Goal: Information Seeking & Learning: Learn about a topic

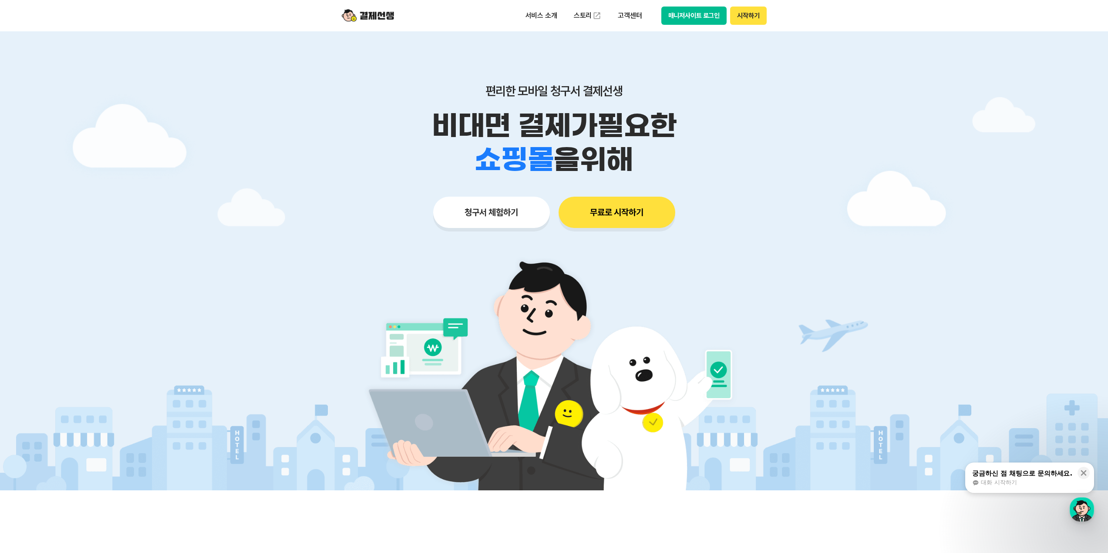
click at [503, 211] on button "청구서 체험하기" at bounding box center [491, 212] width 117 height 31
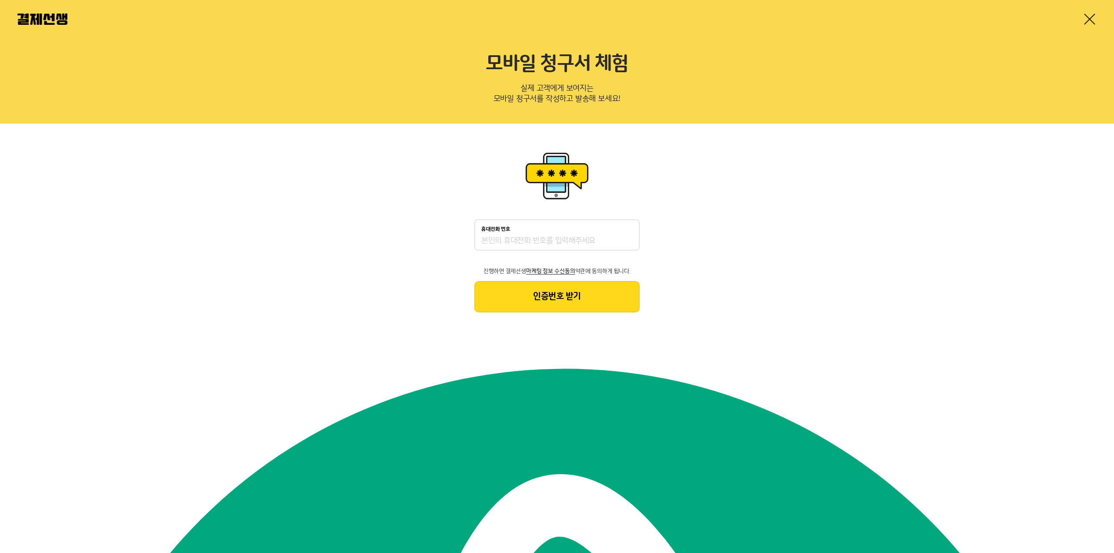
drag, startPoint x: 241, startPoint y: 68, endPoint x: 253, endPoint y: 70, distance: 11.9
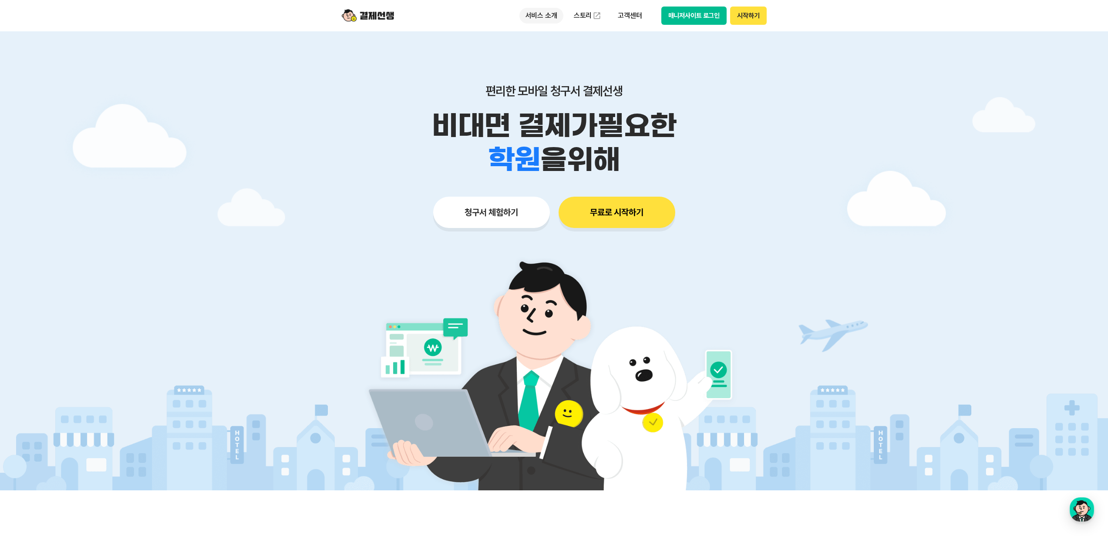
click at [549, 15] on p "서비스 소개" at bounding box center [541, 16] width 44 height 16
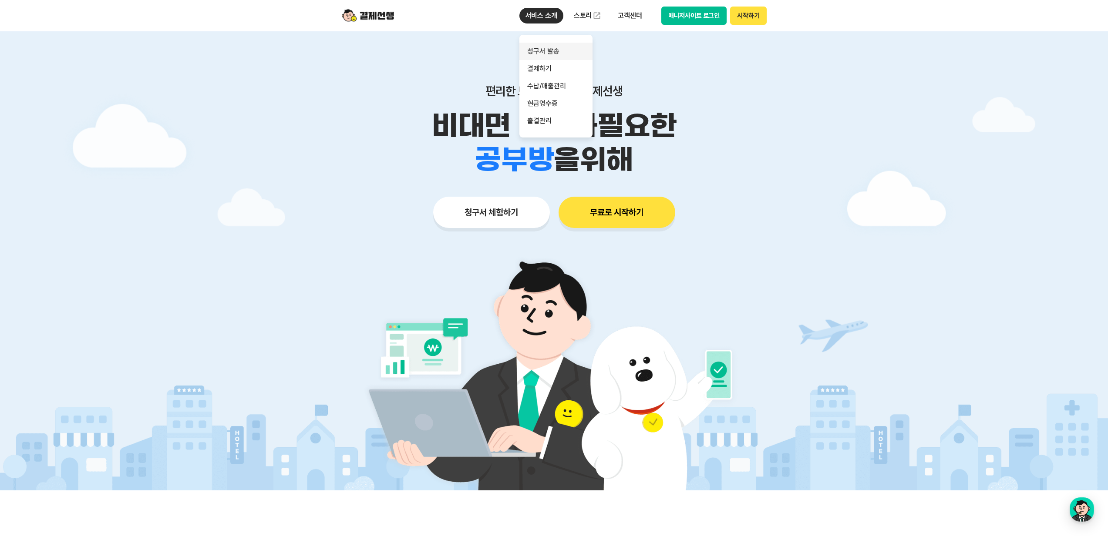
click at [549, 49] on link "청구서 발송" at bounding box center [555, 51] width 73 height 17
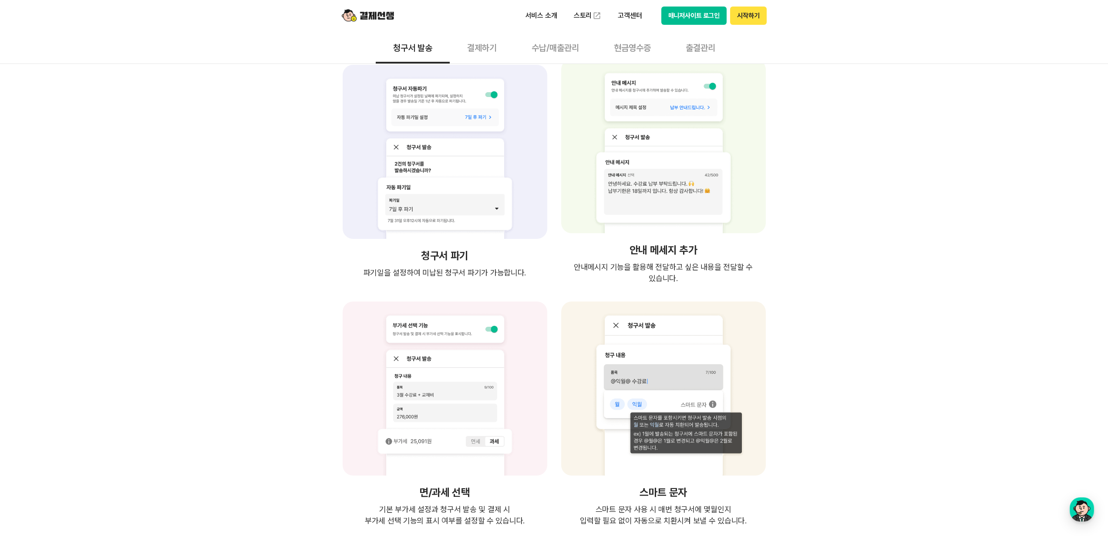
scroll to position [1405, 0]
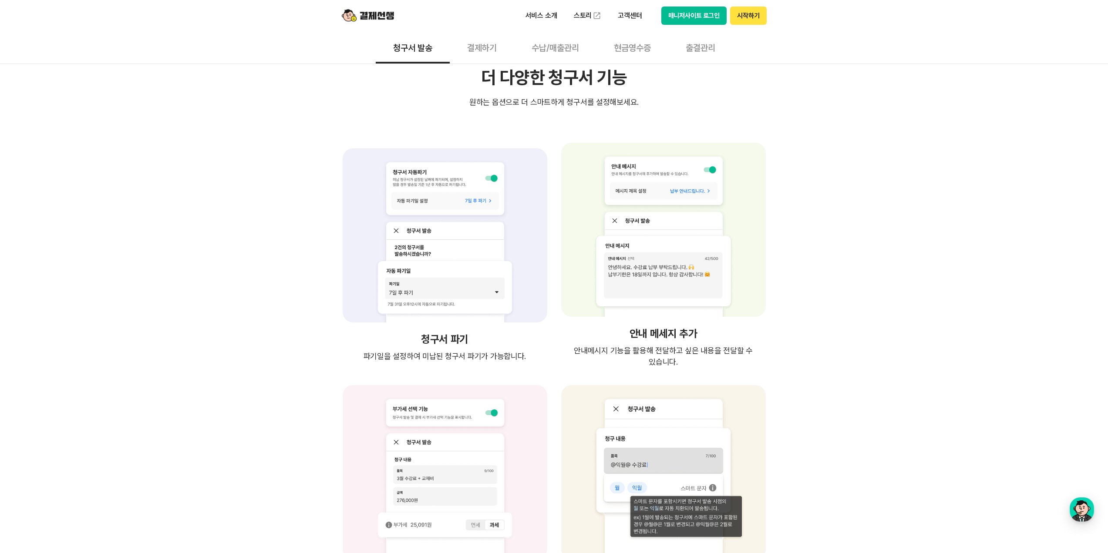
drag, startPoint x: 261, startPoint y: 0, endPoint x: 767, endPoint y: 199, distance: 543.0
click at [767, 199] on div "안내 메세지 추가 안내메시지 기능을 활용해 전달하고 싶은 내용을 전달할 수 있습니다. 안내메시지 기능을 활용해 전달하고 싶은 내용을 전달할 수…" at bounding box center [663, 255] width 208 height 225
click at [485, 51] on button "결제하기" at bounding box center [482, 47] width 64 height 32
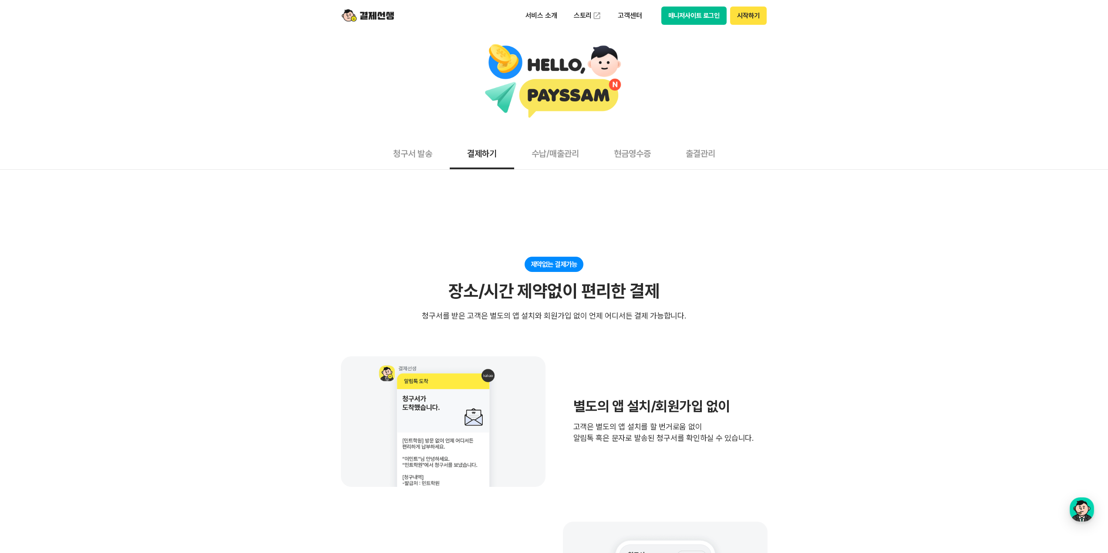
click at [411, 156] on button "청구서 발송" at bounding box center [413, 153] width 74 height 32
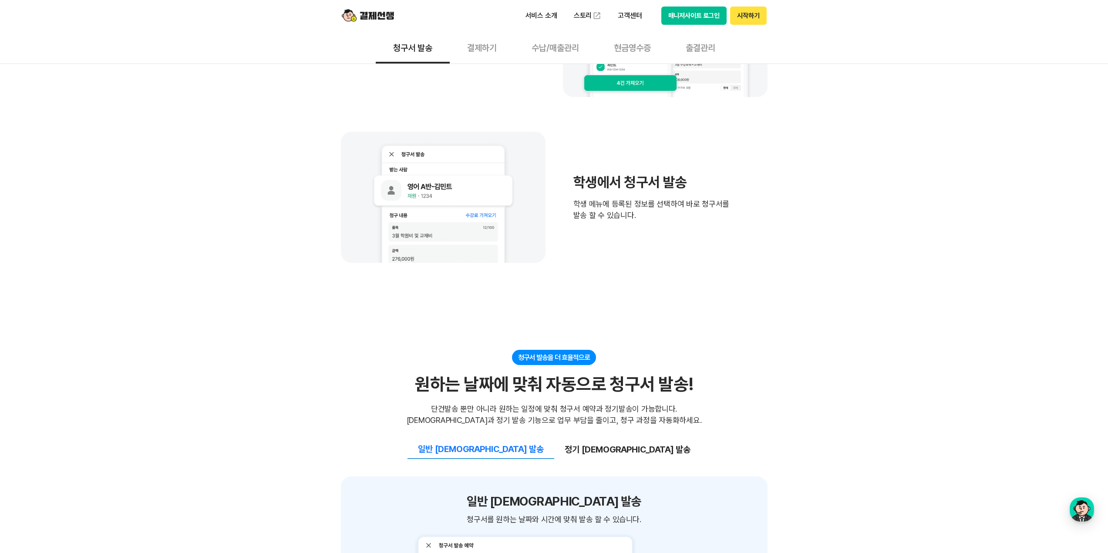
scroll to position [580, 0]
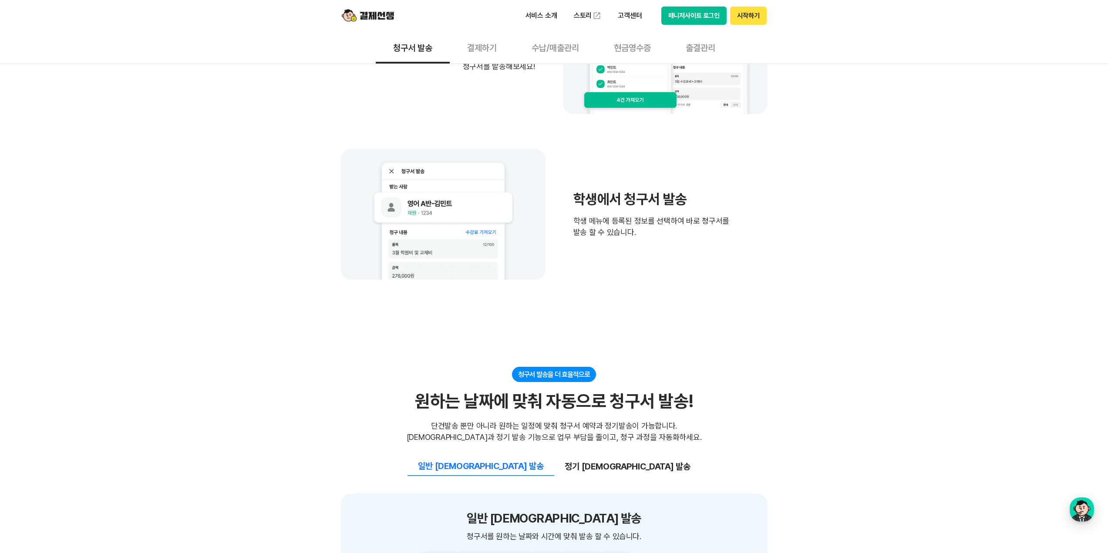
click at [487, 52] on button "결제하기" at bounding box center [482, 47] width 64 height 32
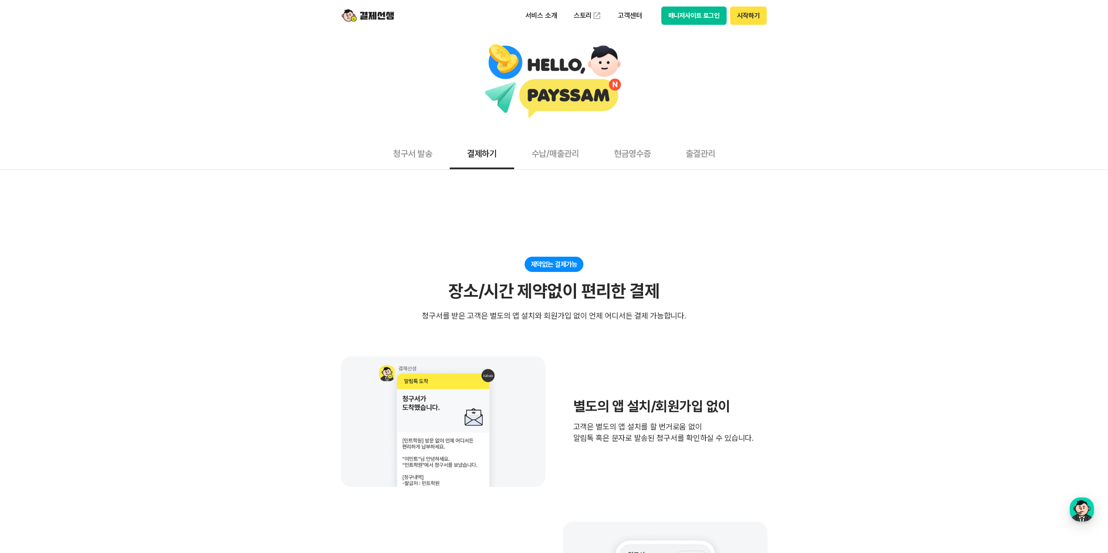
click at [560, 148] on button "수납/매출관리" at bounding box center [555, 153] width 82 height 32
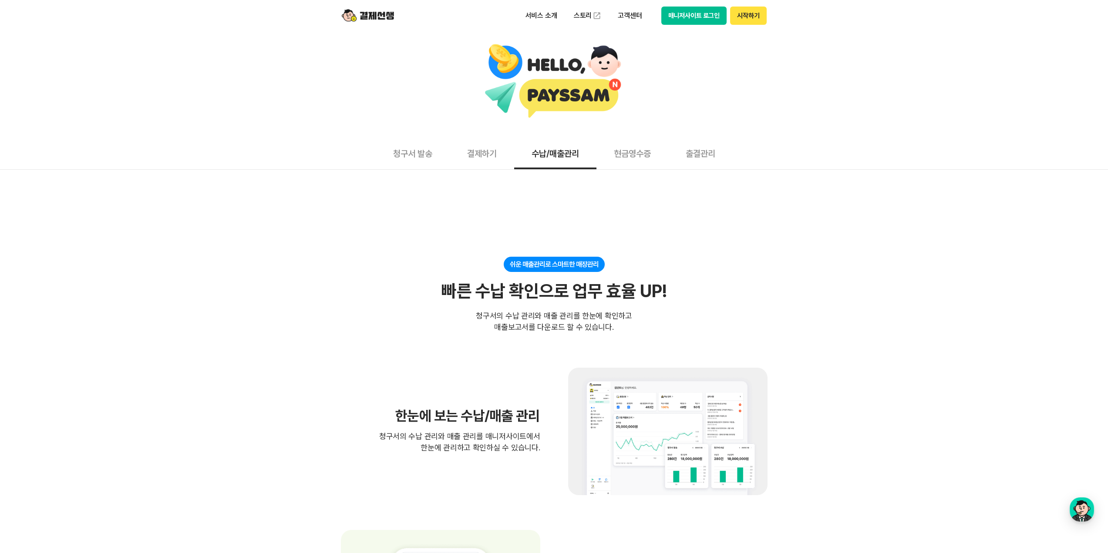
click at [147, 1] on header "서비스 소개 스토리 고객센터 매니저사이트 로그인 시작하기" at bounding box center [554, 15] width 1108 height 31
